Goal: Task Accomplishment & Management: Use online tool/utility

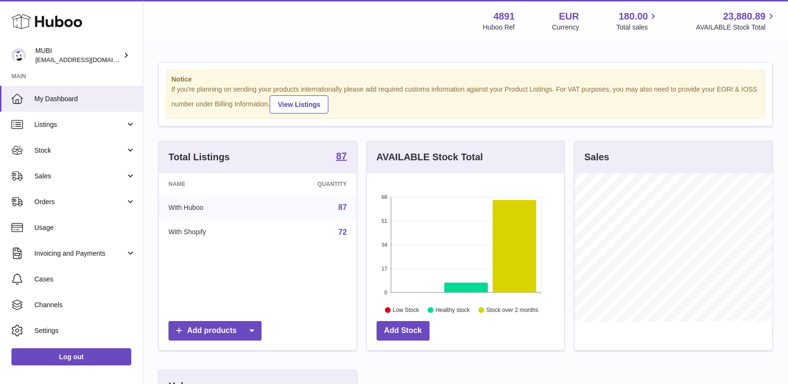
scroll to position [148, 198]
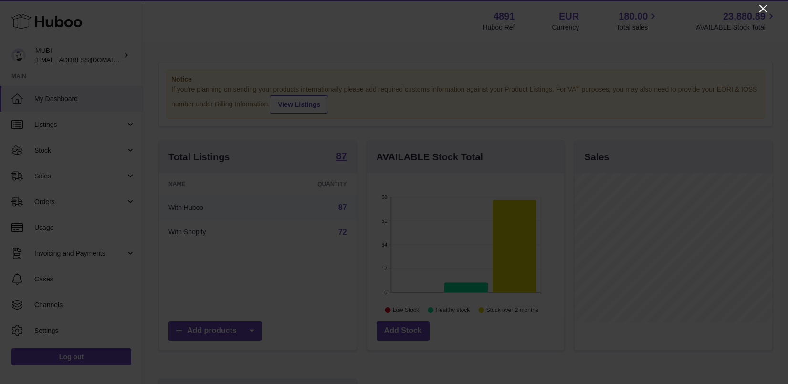
click at [764, 8] on icon "Close" at bounding box center [762, 8] width 11 height 11
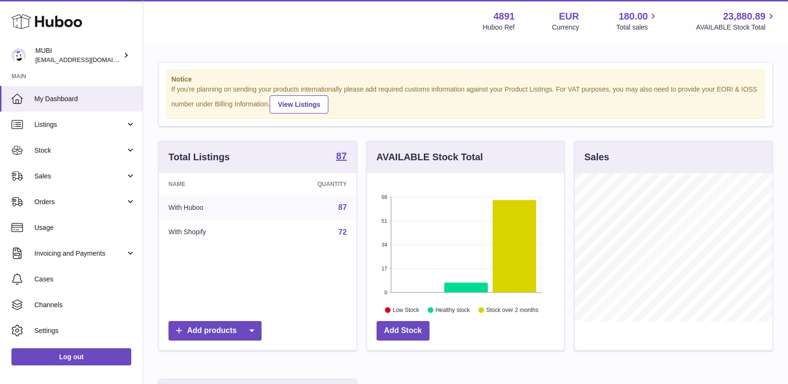
click at [202, 340] on div "Add products" at bounding box center [258, 333] width 198 height 34
click at [202, 330] on link "Add products" at bounding box center [214, 331] width 93 height 20
click at [255, 261] on link "Shopping channel" at bounding box center [270, 265] width 72 height 21
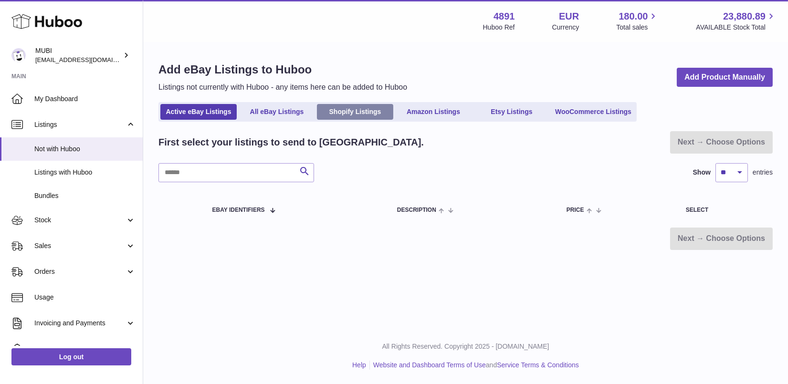
click at [360, 110] on link "Shopify Listings" at bounding box center [355, 112] width 76 height 16
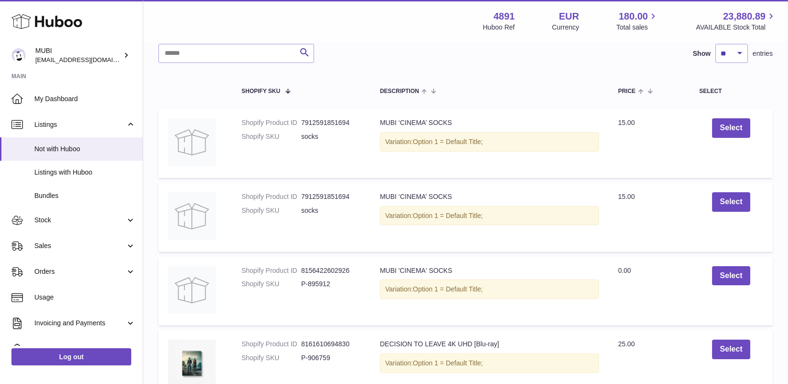
scroll to position [1, 0]
